Goal: Book appointment/travel/reservation

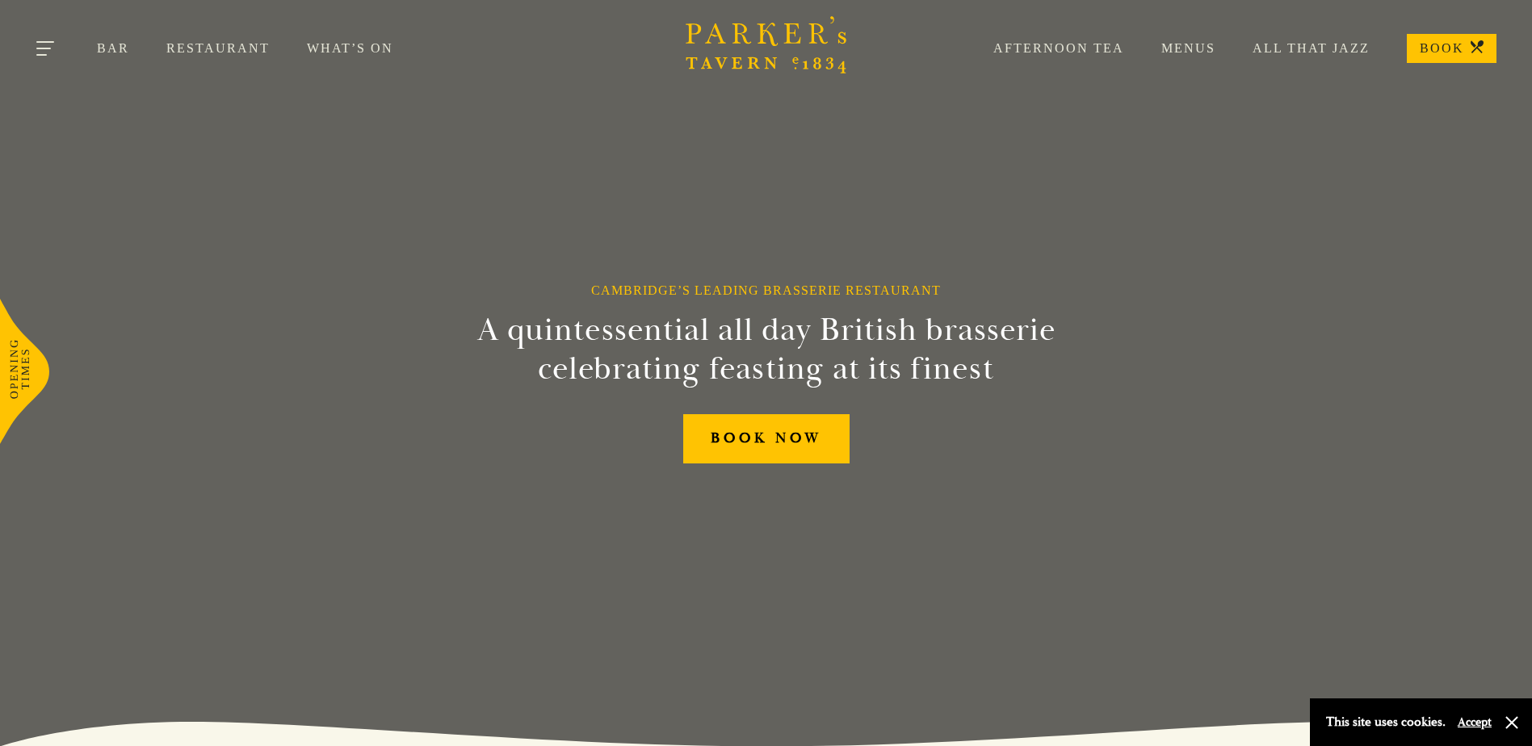
click at [53, 44] on button "Toggle navigation" at bounding box center [46, 51] width 69 height 69
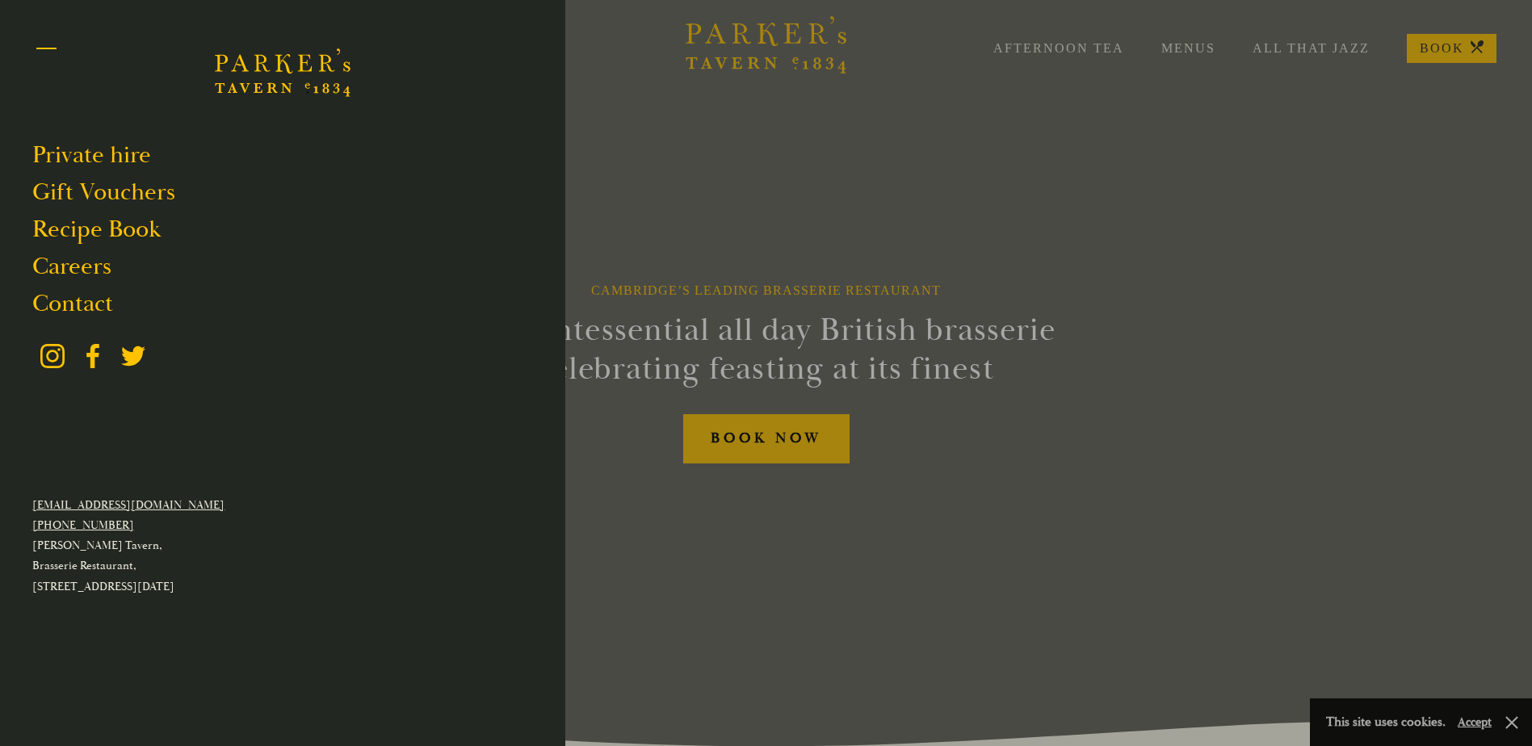
click at [57, 42] on button "Toggle navigation" at bounding box center [46, 51] width 69 height 69
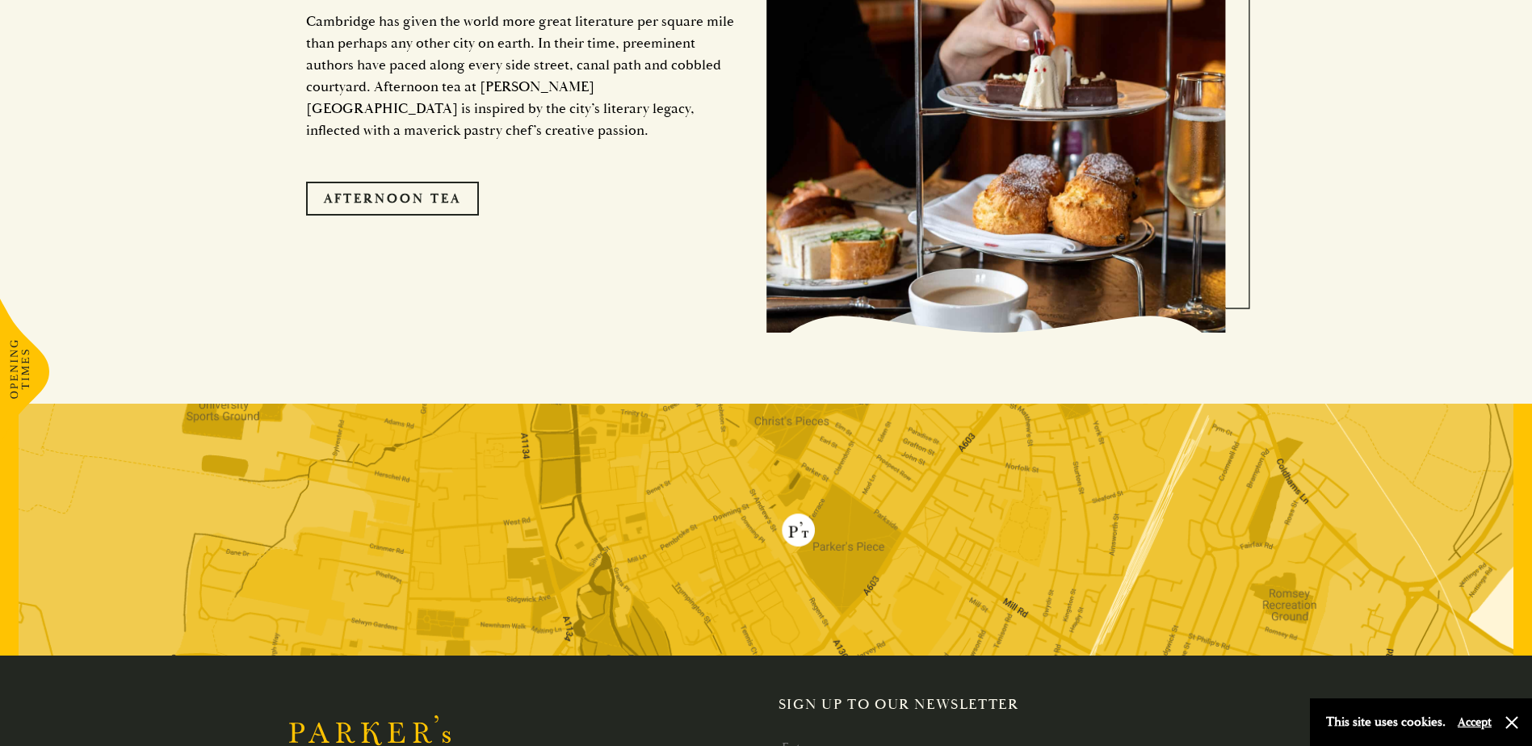
scroll to position [3300, 0]
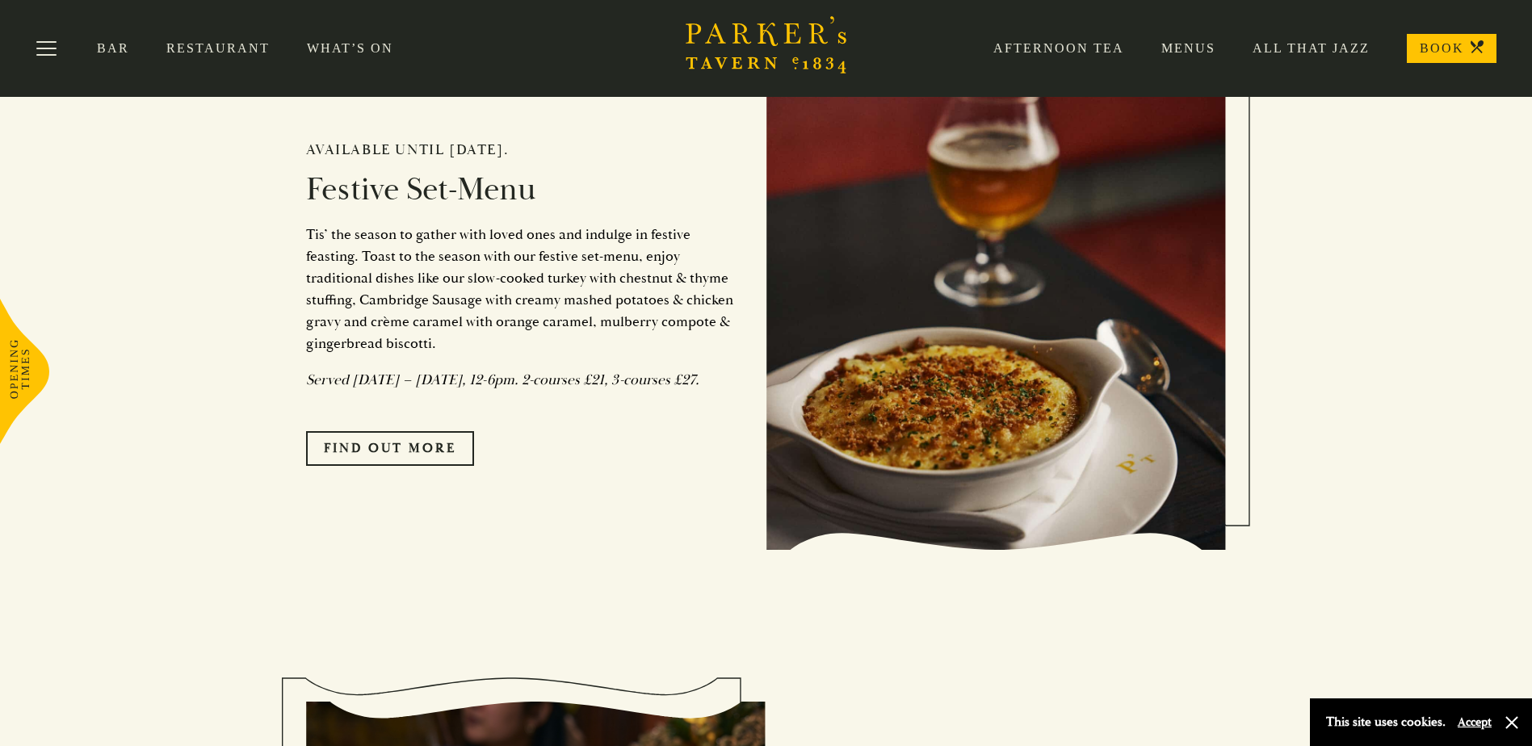
scroll to position [1373, 0]
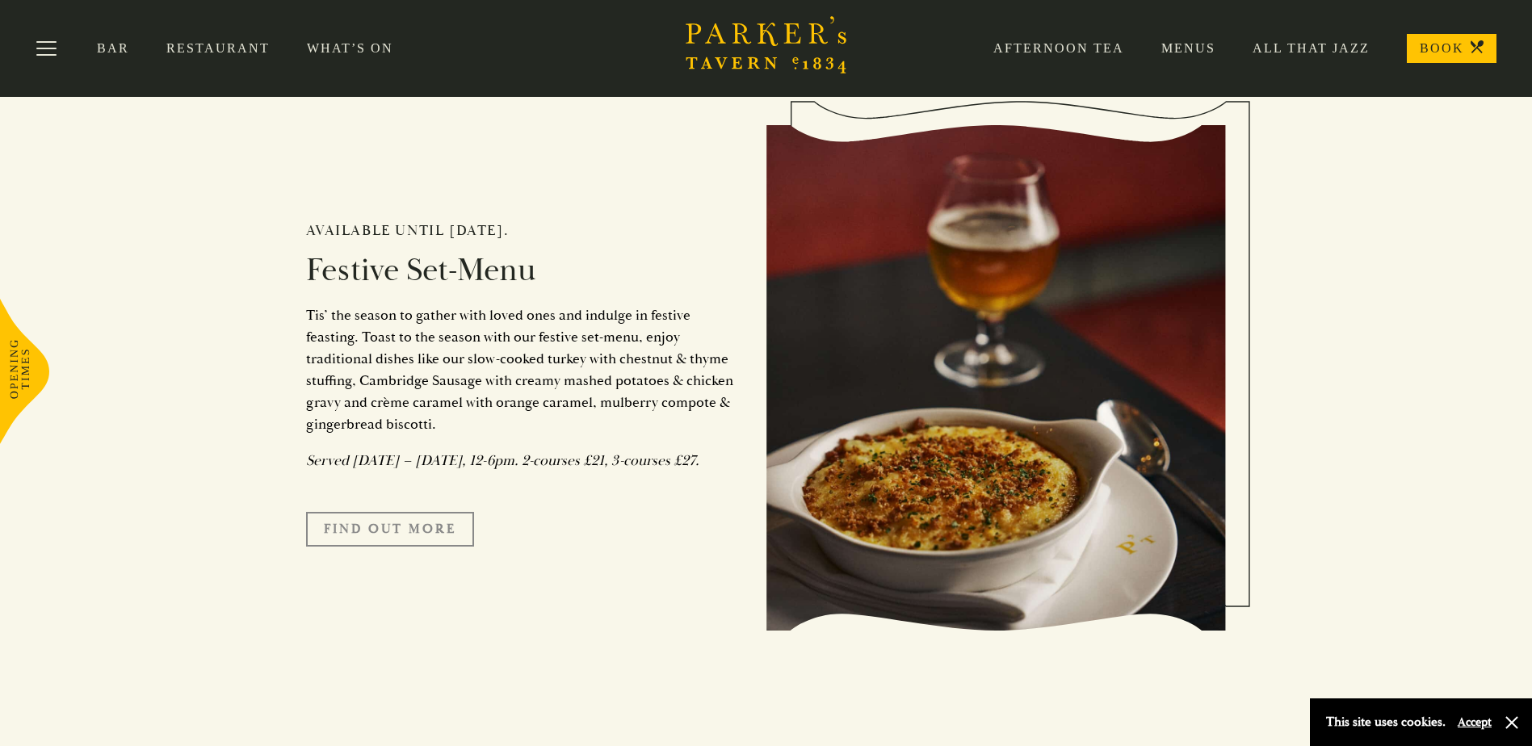
click at [451, 546] on link "FIND OUT MORE" at bounding box center [390, 529] width 168 height 34
drag, startPoint x: 392, startPoint y: 281, endPoint x: 442, endPoint y: 303, distance: 53.9
click at [392, 281] on h2 "Festive Set-Menu" at bounding box center [524, 270] width 436 height 39
click at [412, 528] on div "Available until 12th January 2025. Festive Set-Menu Tis’ the season to gather w…" at bounding box center [536, 378] width 460 height 498
click at [417, 544] on link "FIND OUT MORE" at bounding box center [390, 529] width 168 height 34
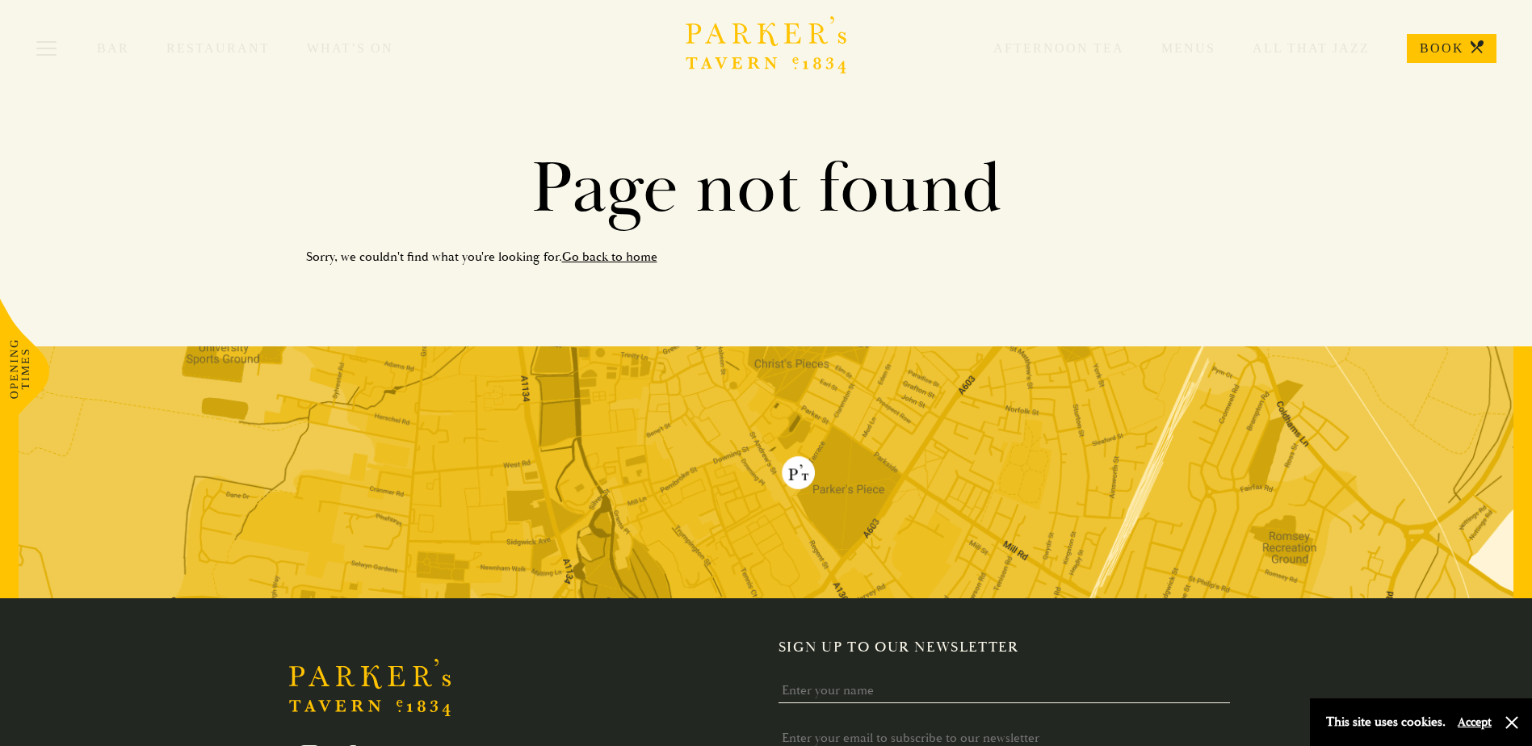
click at [1429, 55] on link "BOOK" at bounding box center [1452, 48] width 90 height 29
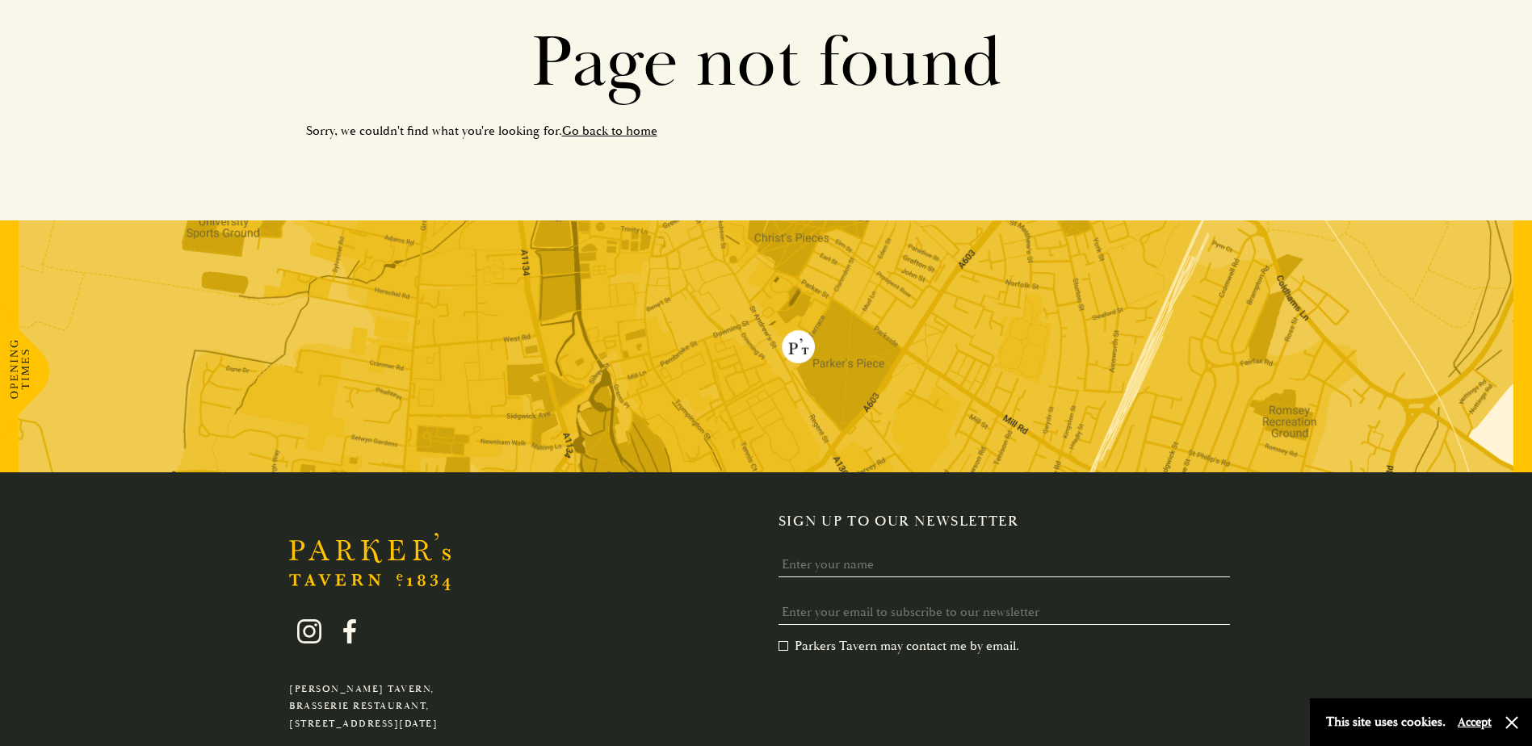
scroll to position [277, 0]
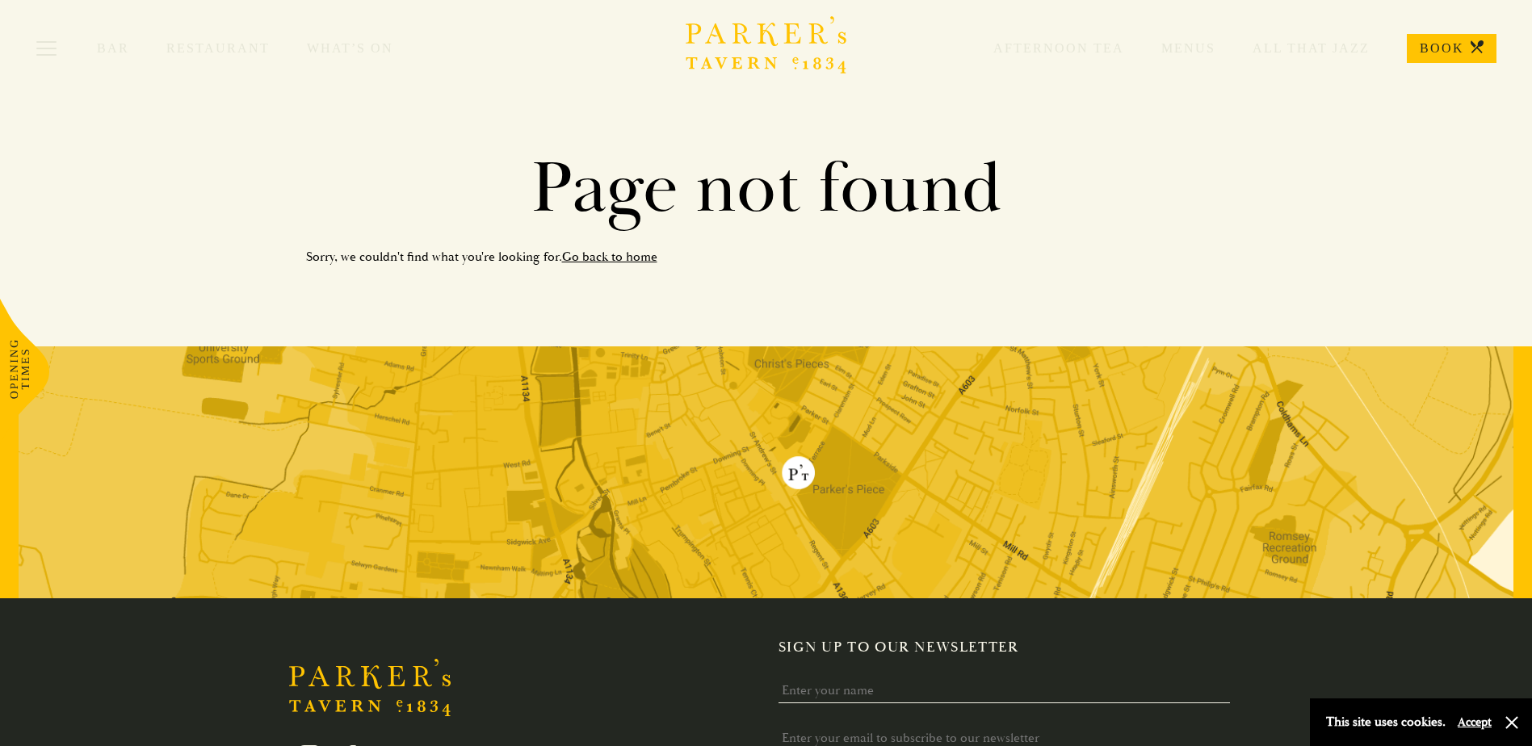
click at [581, 256] on link "Go back to home" at bounding box center [609, 257] width 95 height 16
